Goal: Task Accomplishment & Management: Manage account settings

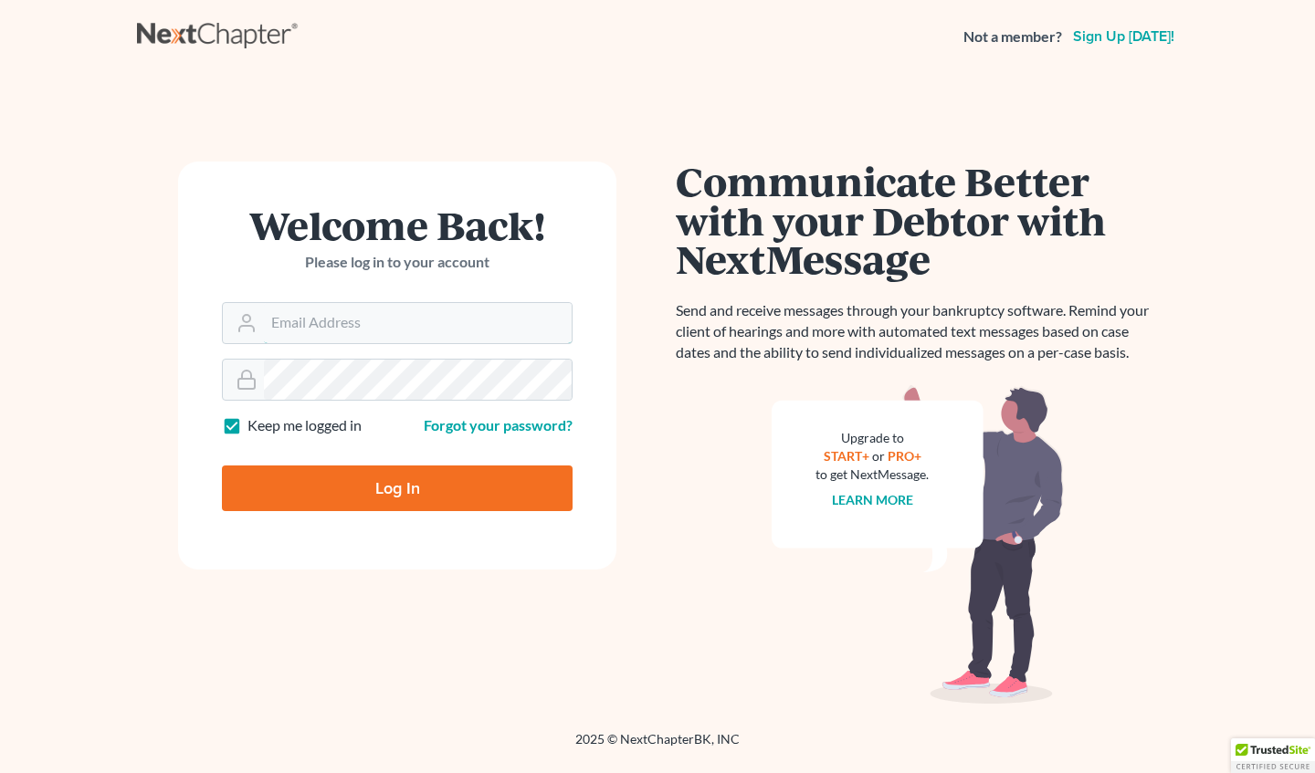
click at [325, 320] on input "Email Address" at bounding box center [418, 323] width 308 height 40
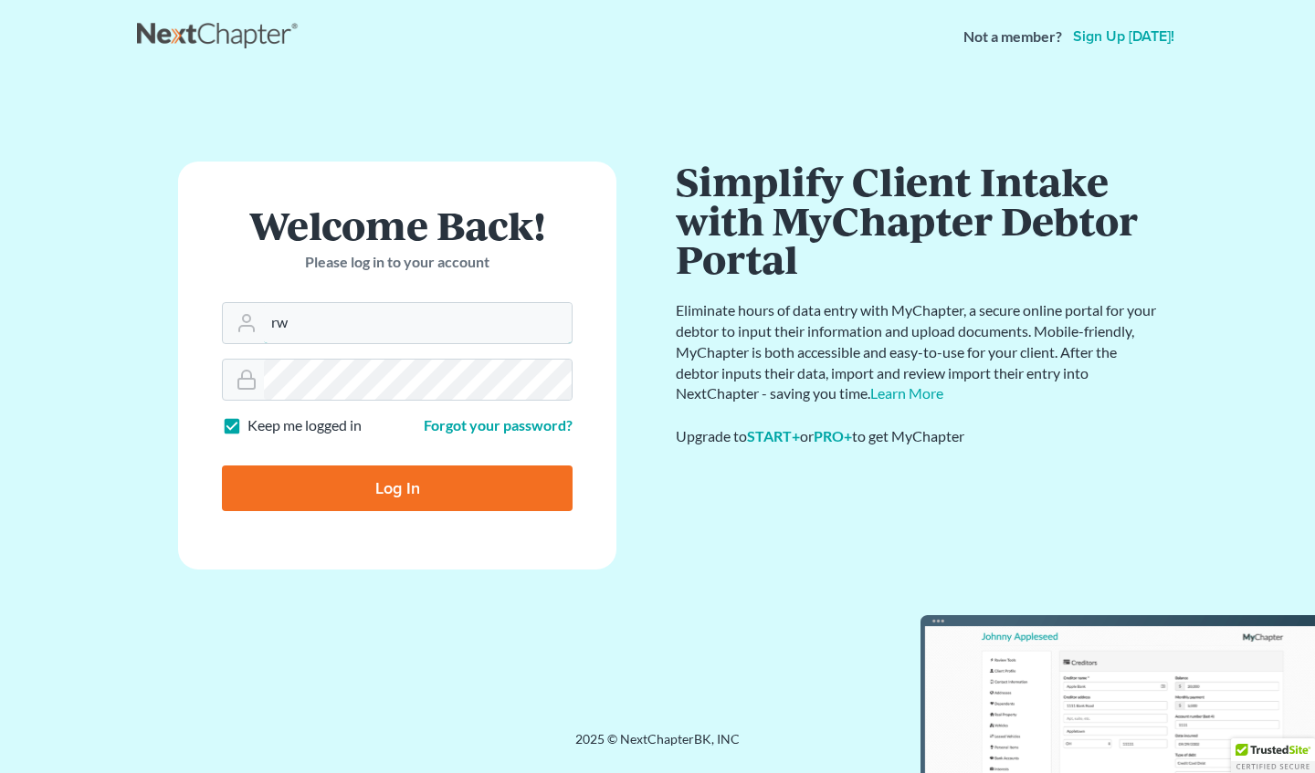
type input "[EMAIL_ADDRESS][DOMAIN_NAME]"
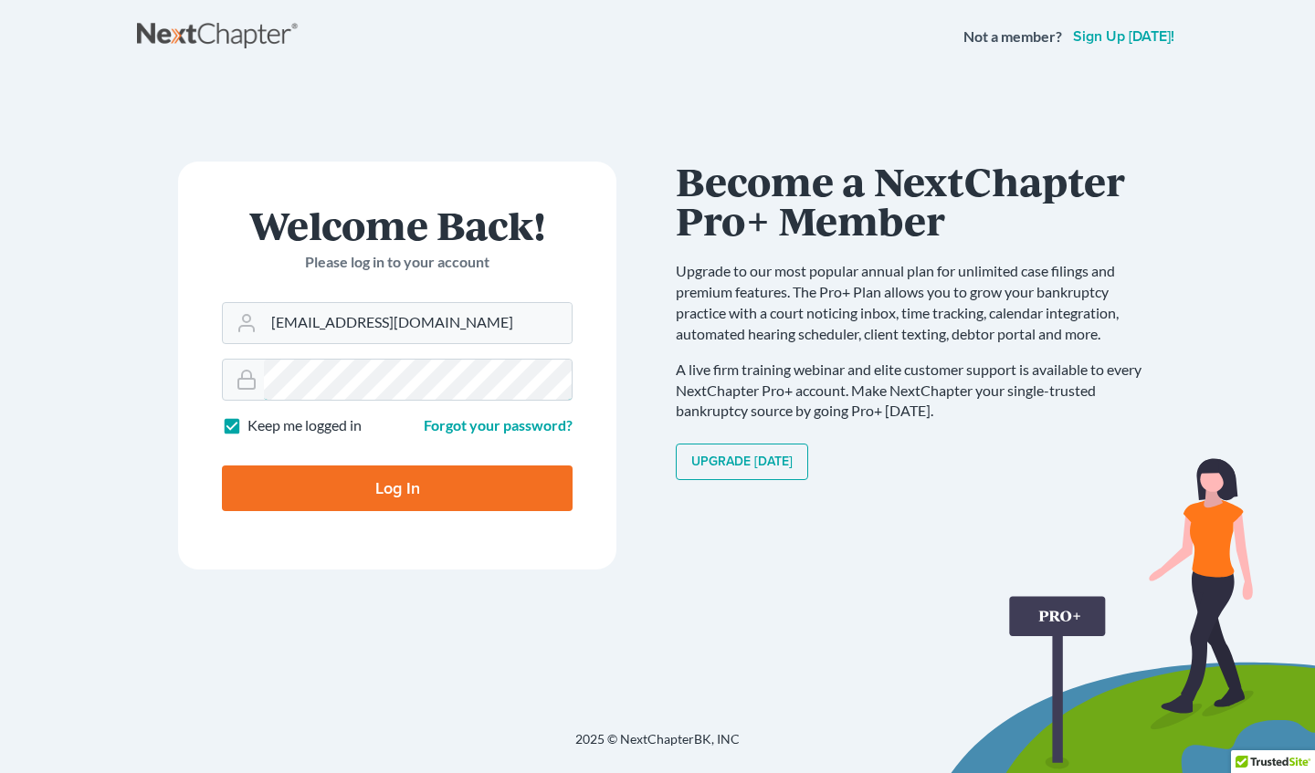
click at [222, 466] on input "Log In" at bounding box center [397, 489] width 351 height 46
type input "Thinking..."
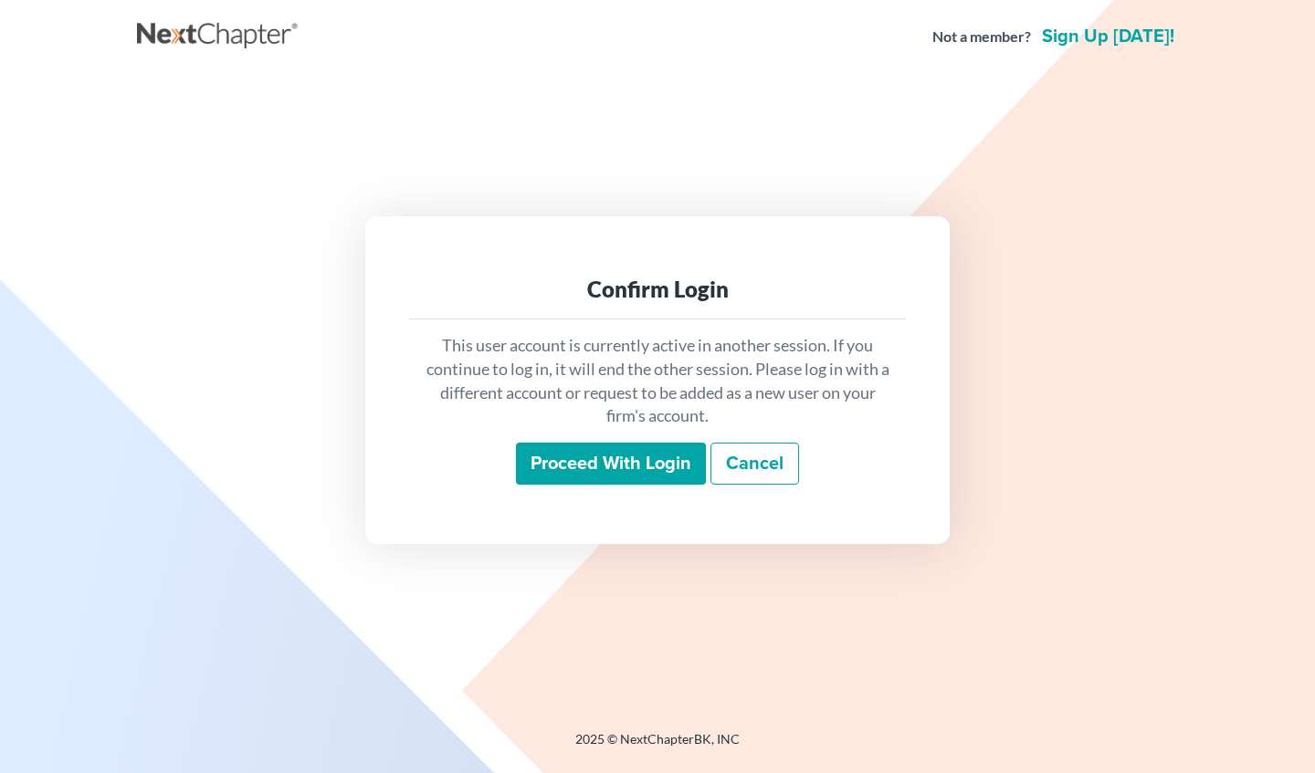
click at [603, 446] on input "Proceed with login" at bounding box center [611, 464] width 190 height 42
